Goal: Task Accomplishment & Management: Manage account settings

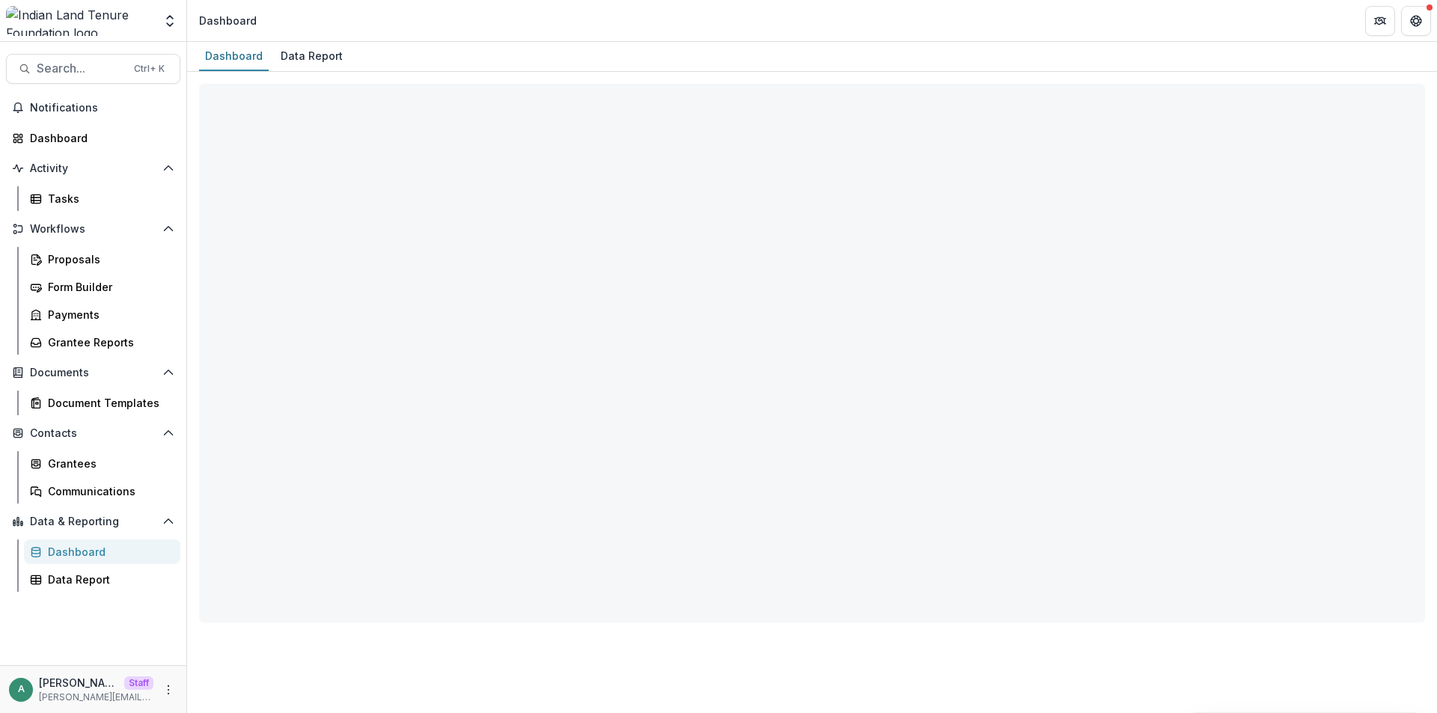
select select "**********"
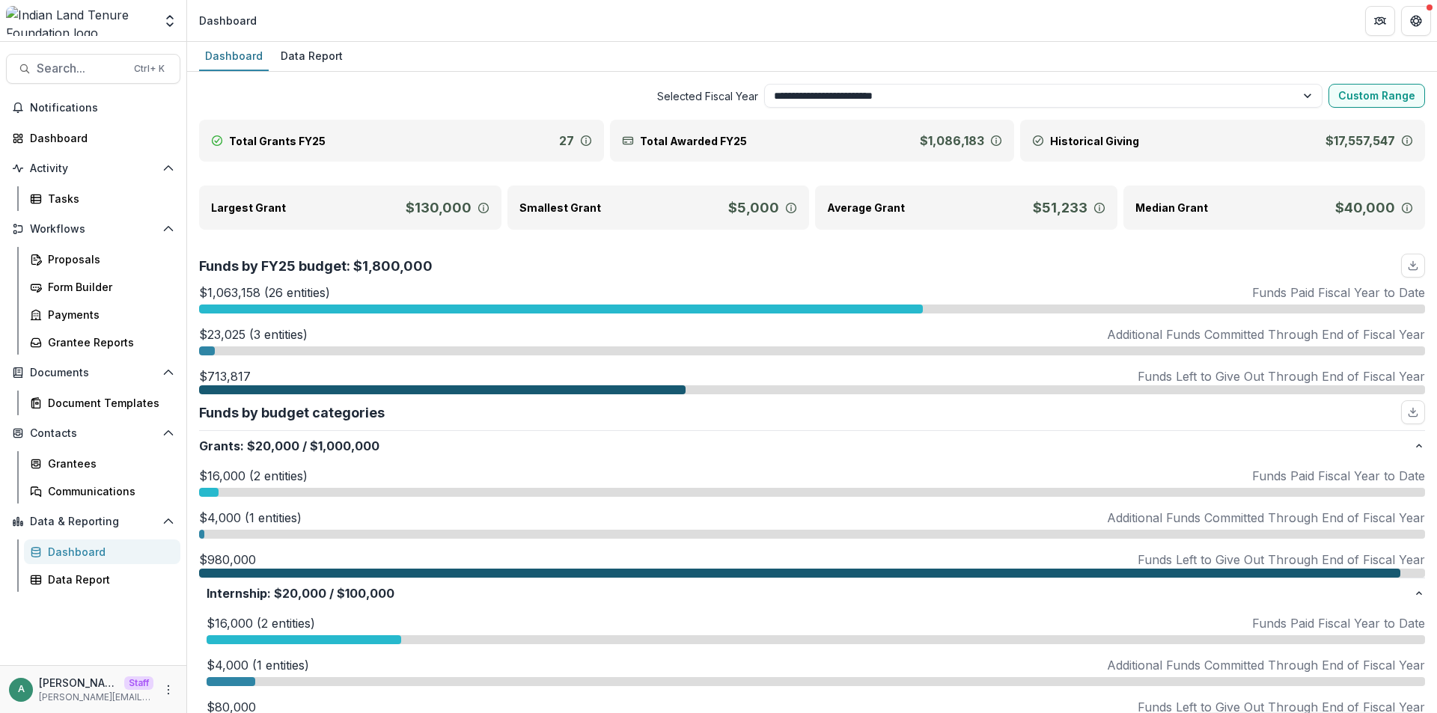
click at [555, 299] on div "$1,063,158 (26 entities) Funds Paid Fiscal Year to Date" at bounding box center [812, 293] width 1226 height 18
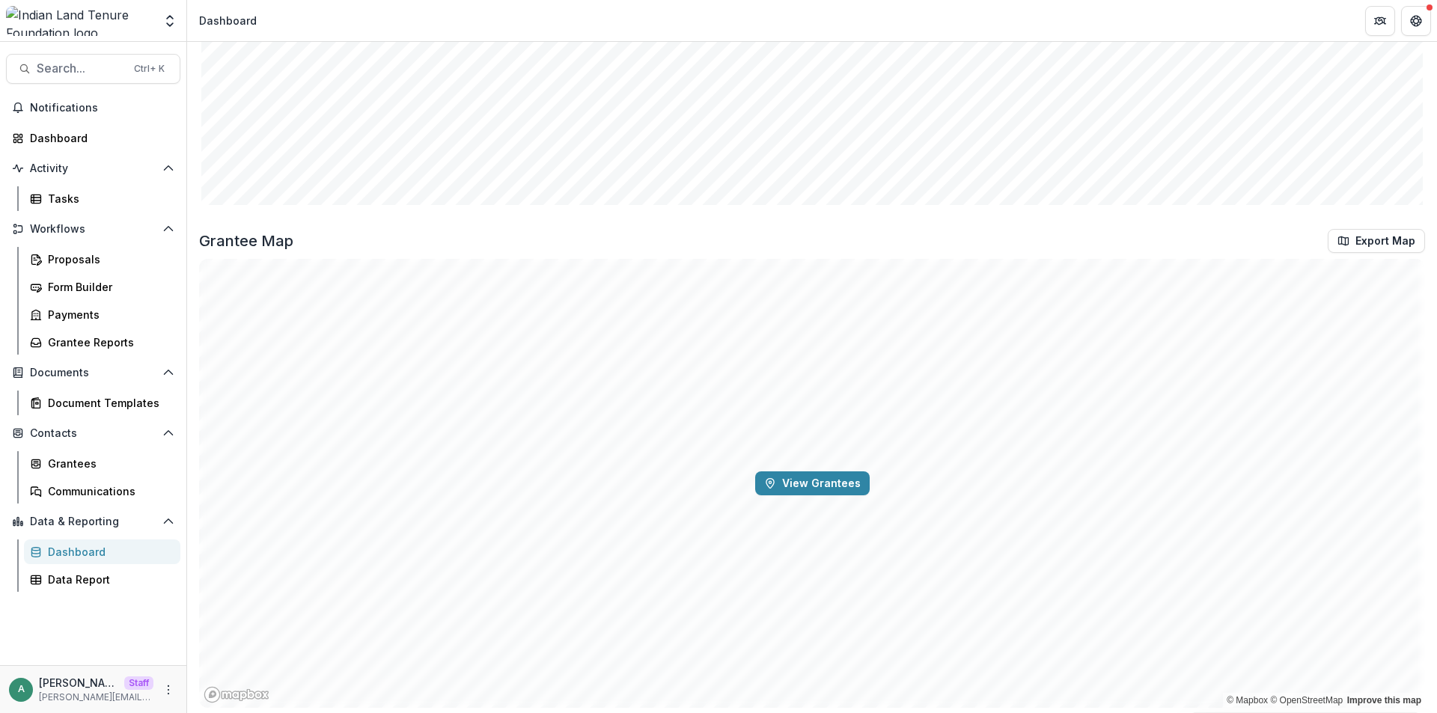
scroll to position [2776, 0]
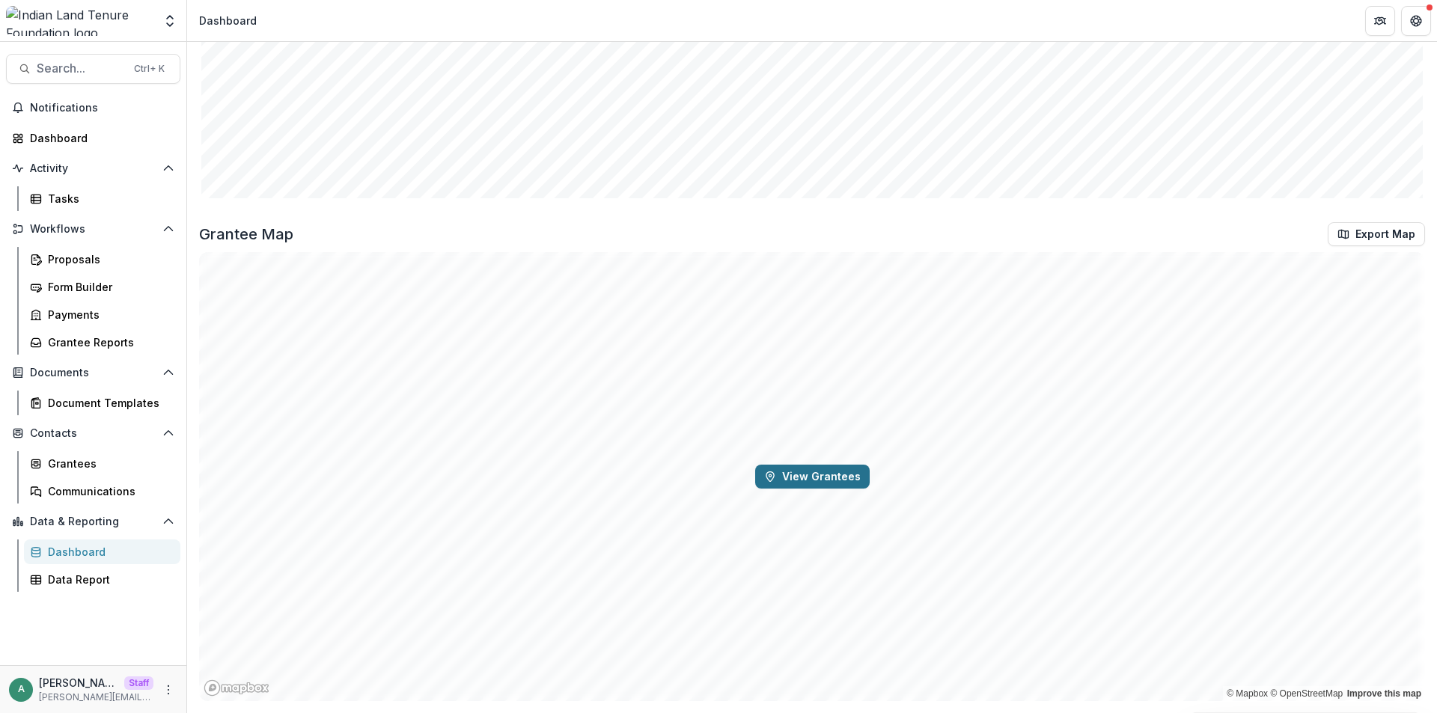
click at [794, 478] on button "View Grantees" at bounding box center [812, 477] width 115 height 24
click at [100, 466] on div "Grantees" at bounding box center [108, 464] width 121 height 16
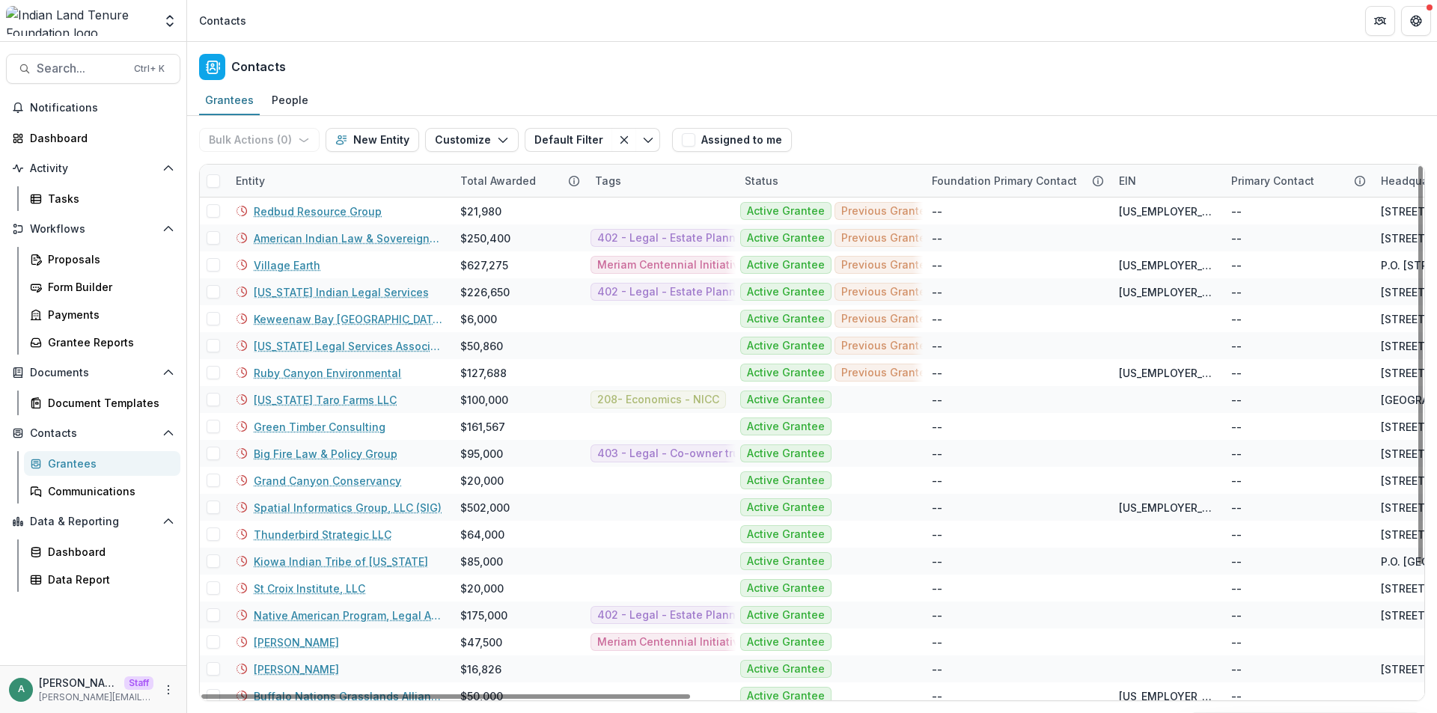
click at [213, 183] on span at bounding box center [213, 180] width 13 height 13
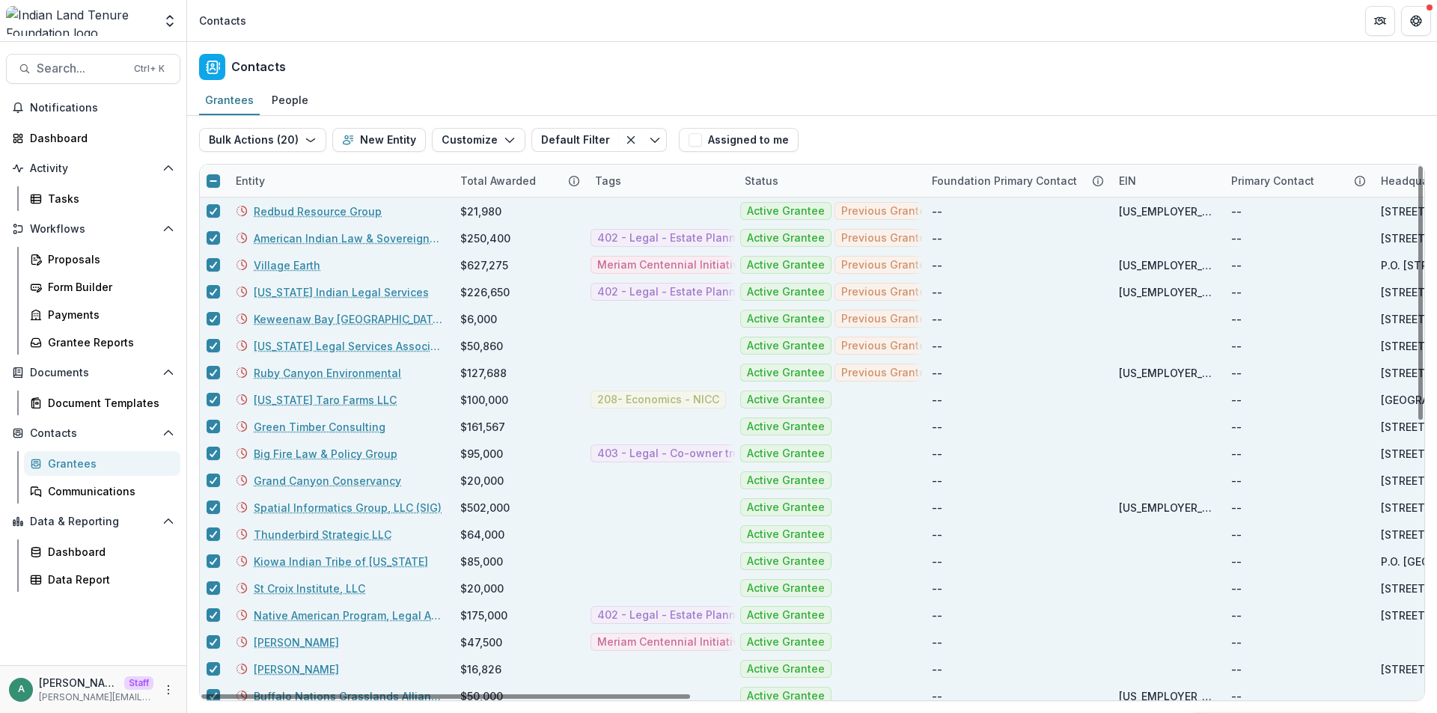
click at [213, 183] on icon at bounding box center [213, 181] width 9 height 9
click at [213, 180] on icon at bounding box center [213, 180] width 9 height 7
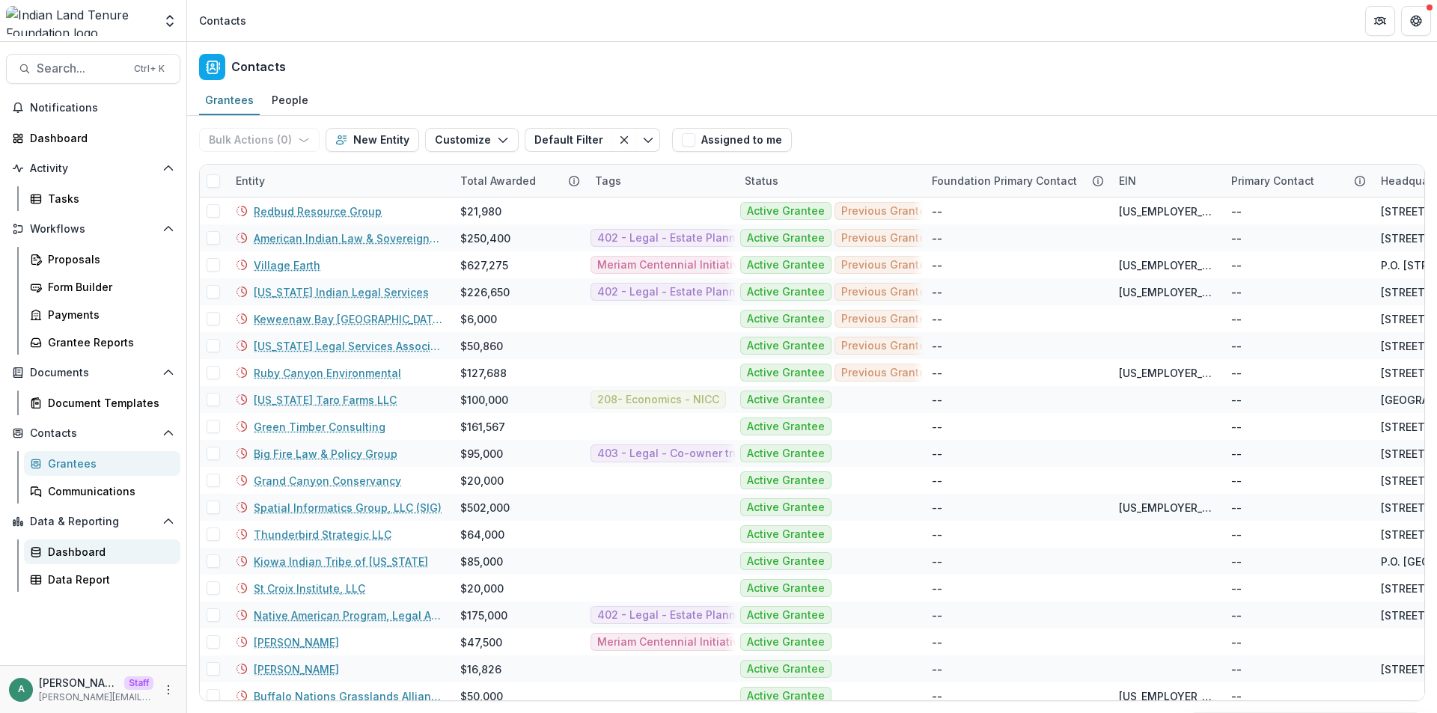
click at [93, 559] on div "Dashboard" at bounding box center [108, 552] width 121 height 16
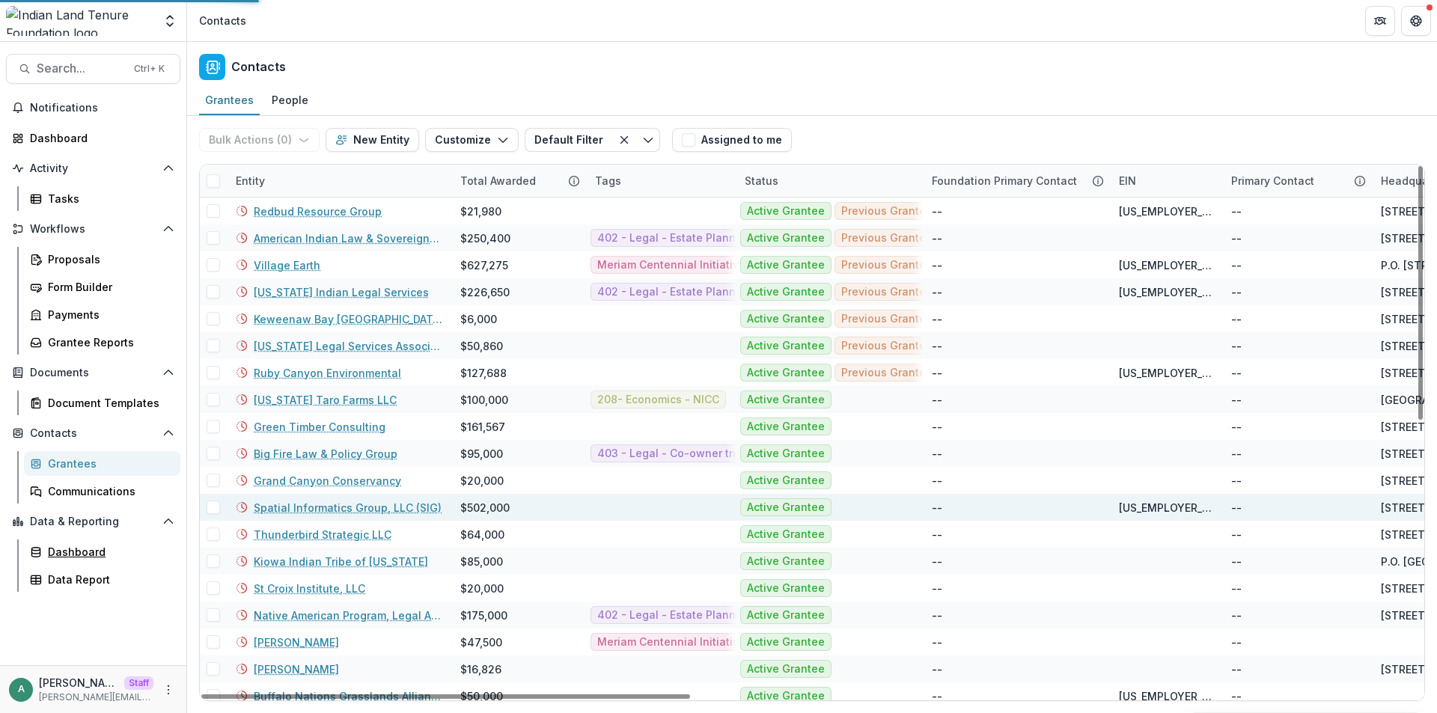
select select "**********"
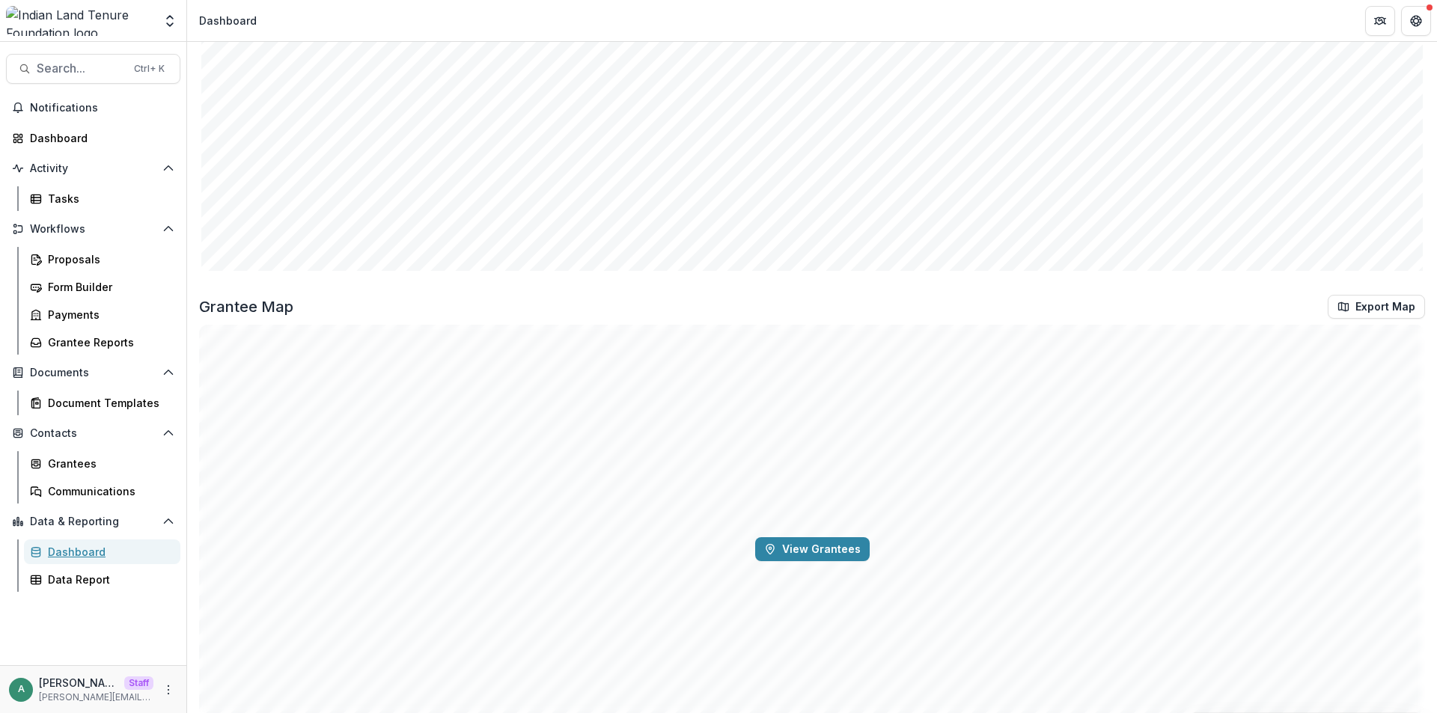
scroll to position [2776, 0]
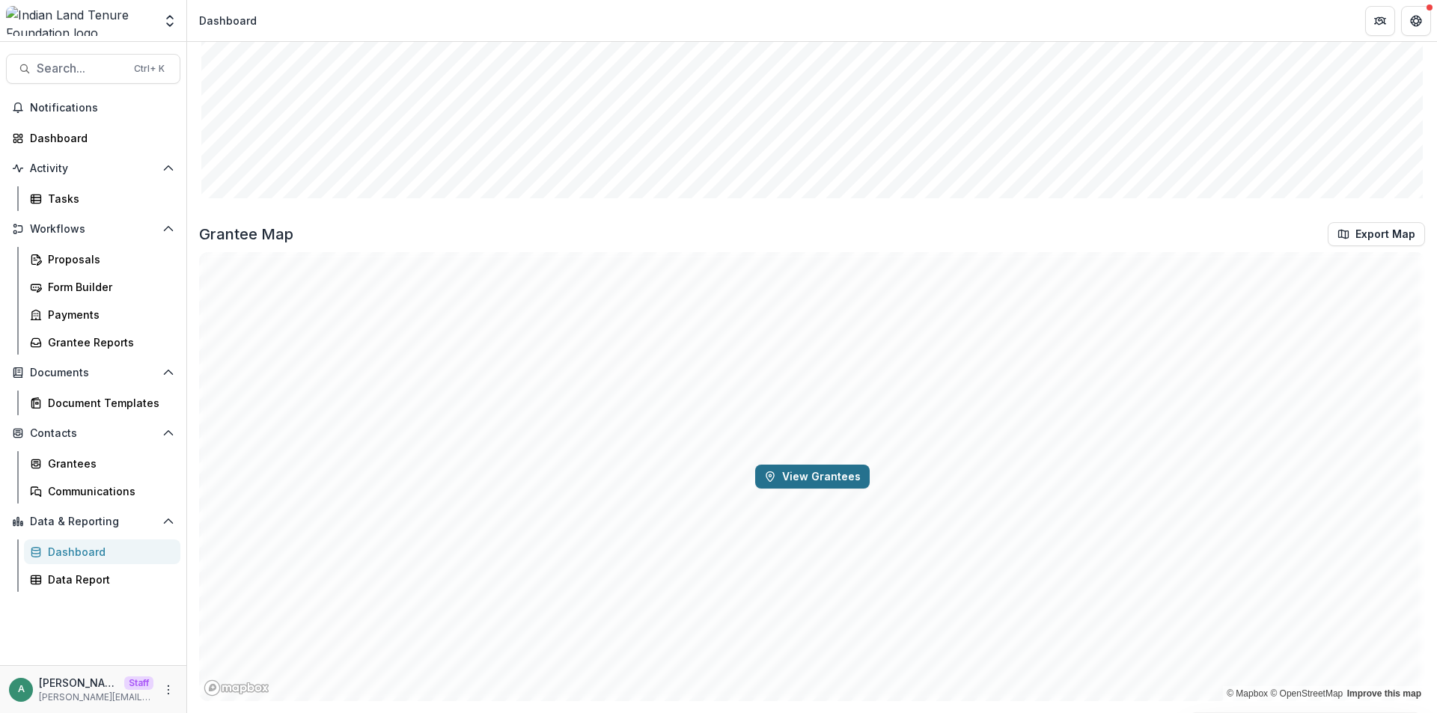
click at [778, 476] on button "View Grantees" at bounding box center [812, 477] width 115 height 24
click at [93, 262] on div "Proposals" at bounding box center [108, 260] width 121 height 16
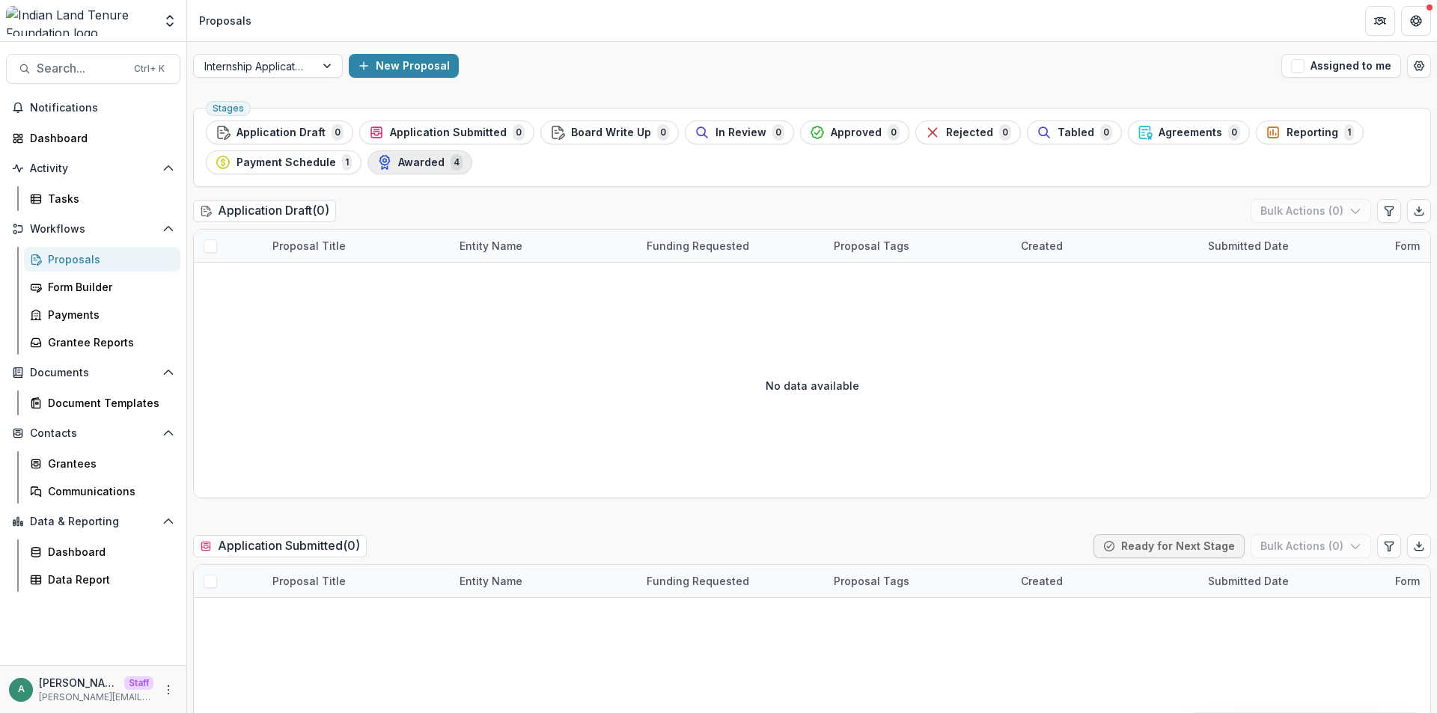
click at [424, 161] on span "Awarded" at bounding box center [421, 162] width 46 height 13
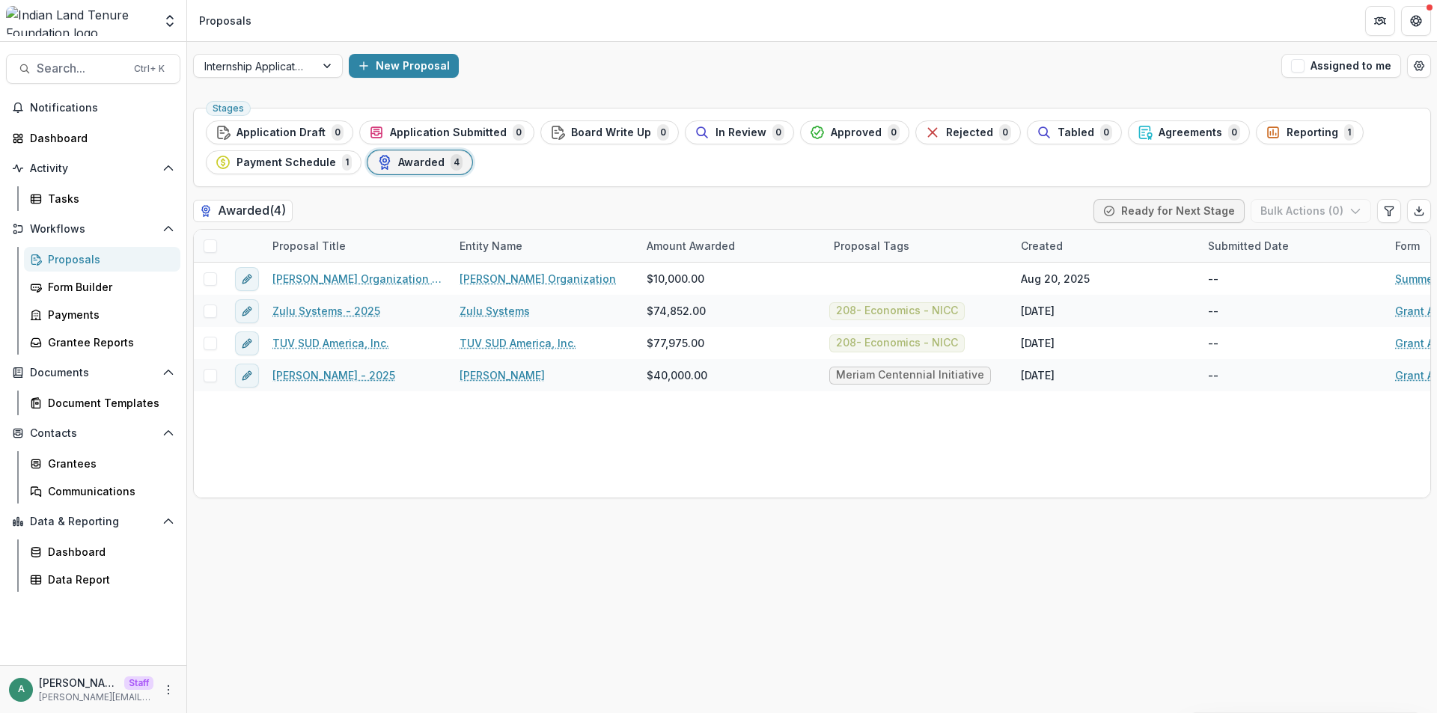
click at [663, 82] on div "Internship Application New Proposal Assigned to me" at bounding box center [812, 66] width 1250 height 48
click at [600, 69] on div "New Proposal" at bounding box center [812, 66] width 927 height 24
